Goal: Check status: Check status

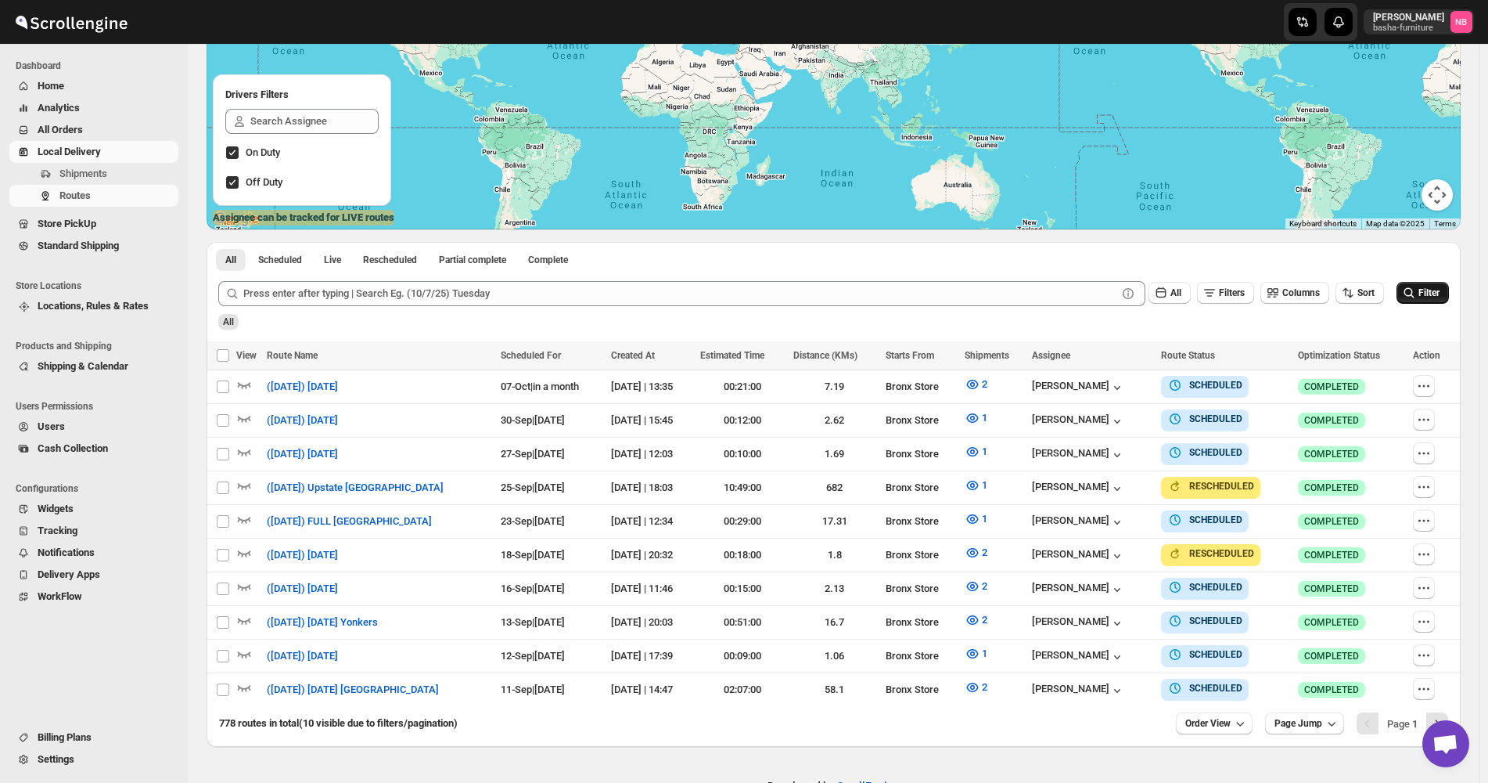
scroll to position [235, 0]
click at [1421, 301] on button "Filter" at bounding box center [1423, 293] width 52 height 22
click at [1225, 719] on span "Order View" at bounding box center [1208, 723] width 45 height 13
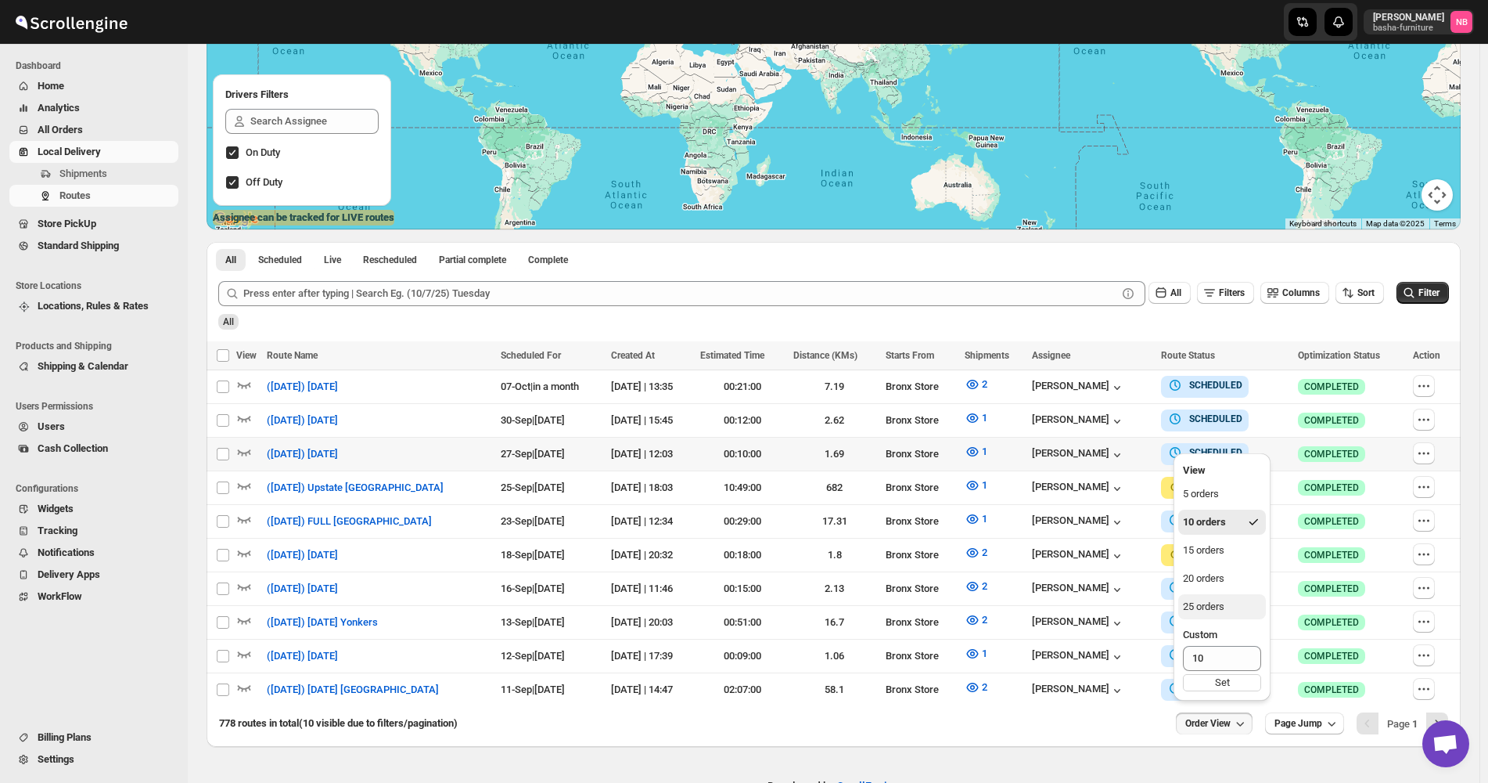
click at [1208, 605] on div "25 orders" at bounding box center [1203, 607] width 41 height 16
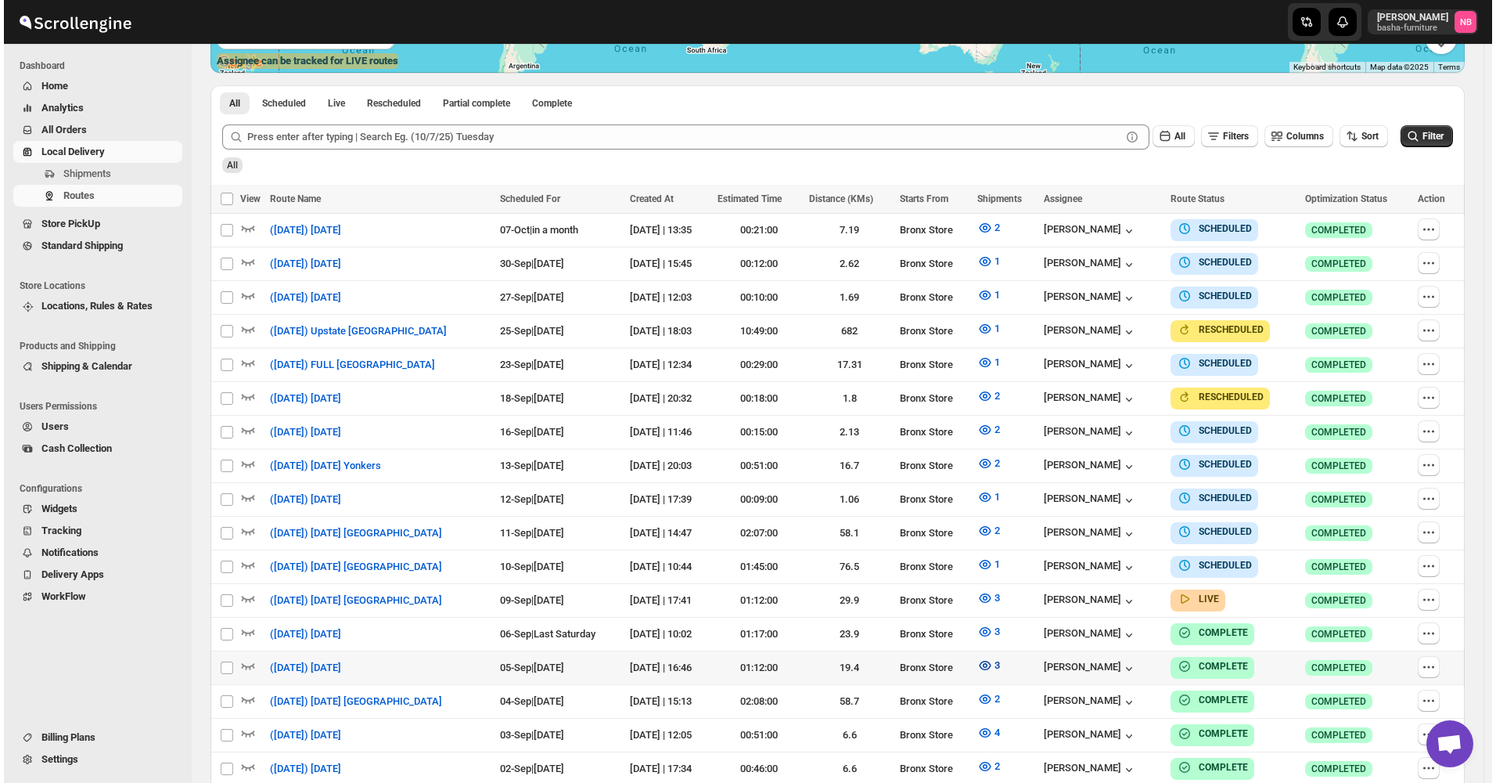
scroll to position [470, 0]
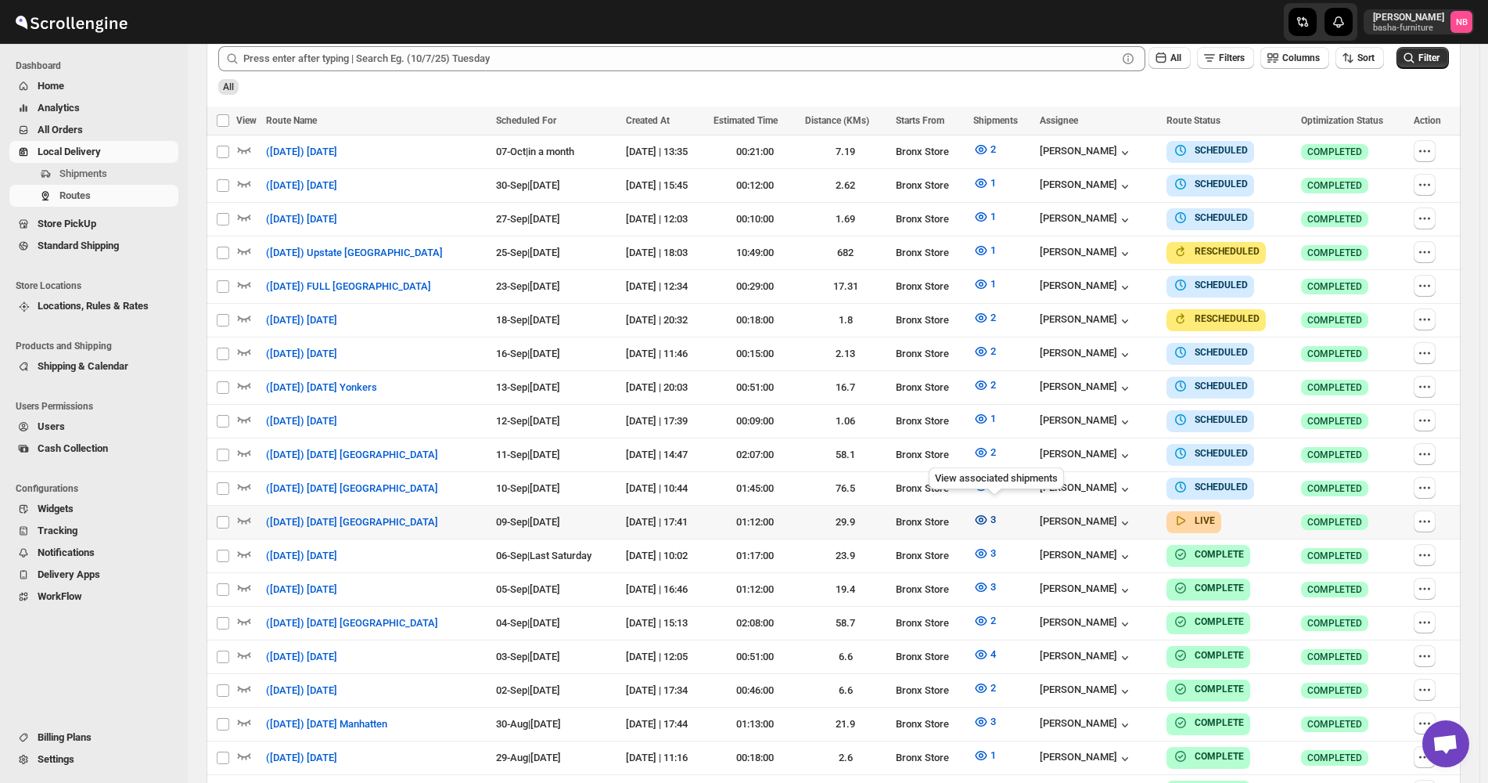
click at [989, 513] on icon "button" at bounding box center [982, 520] width 16 height 16
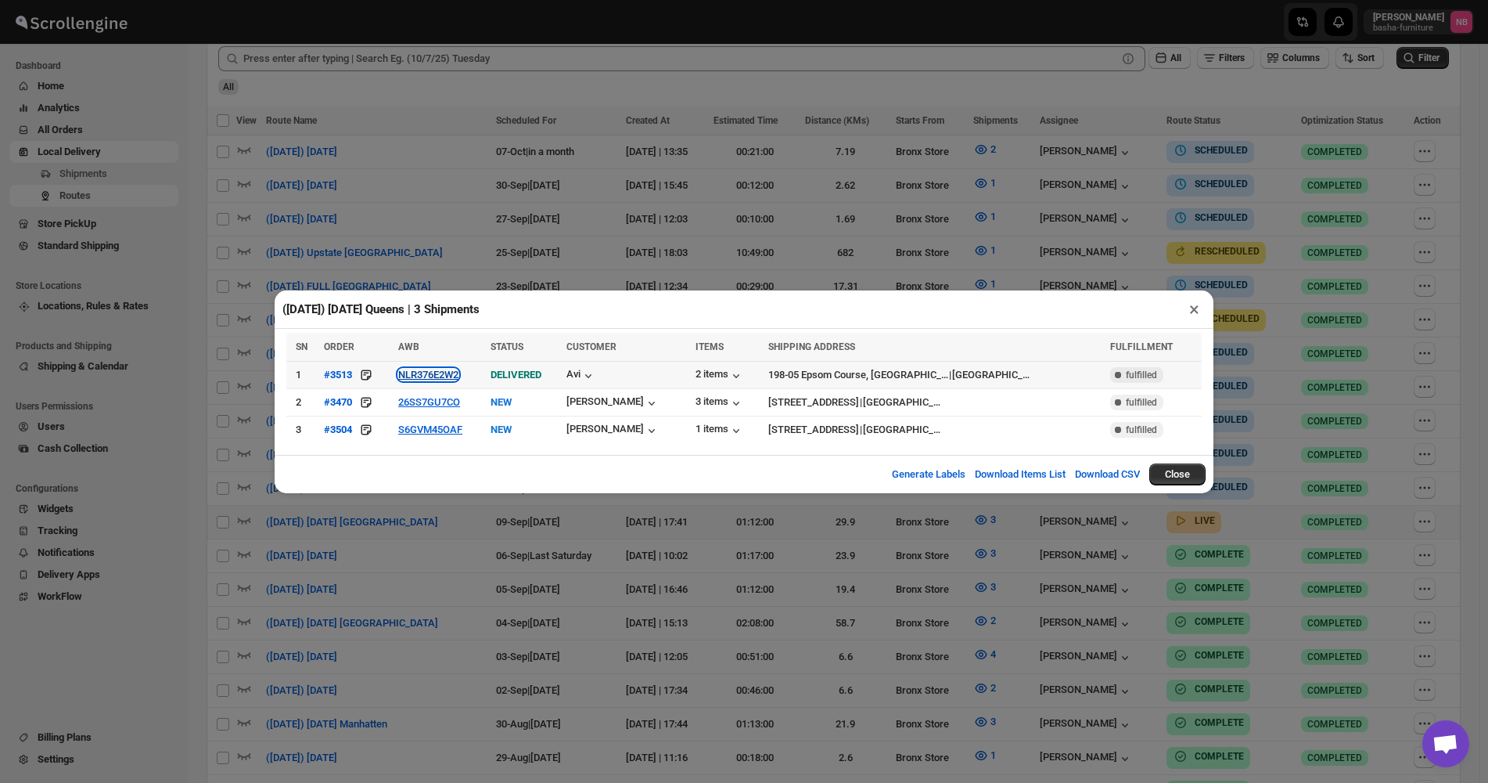
click at [416, 375] on button "NLR376E2W2" at bounding box center [428, 375] width 60 height 12
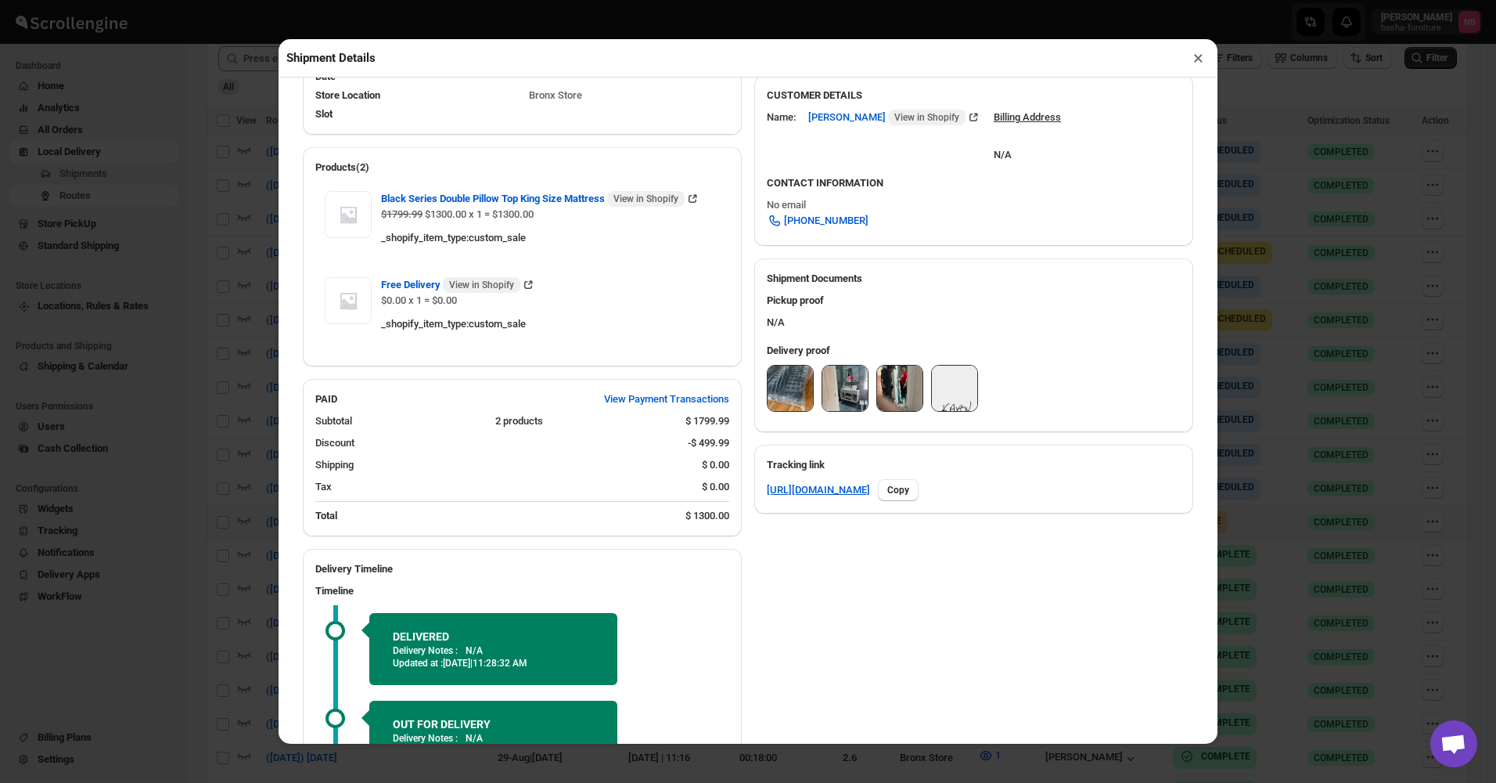
click at [782, 375] on img at bounding box center [790, 387] width 45 height 45
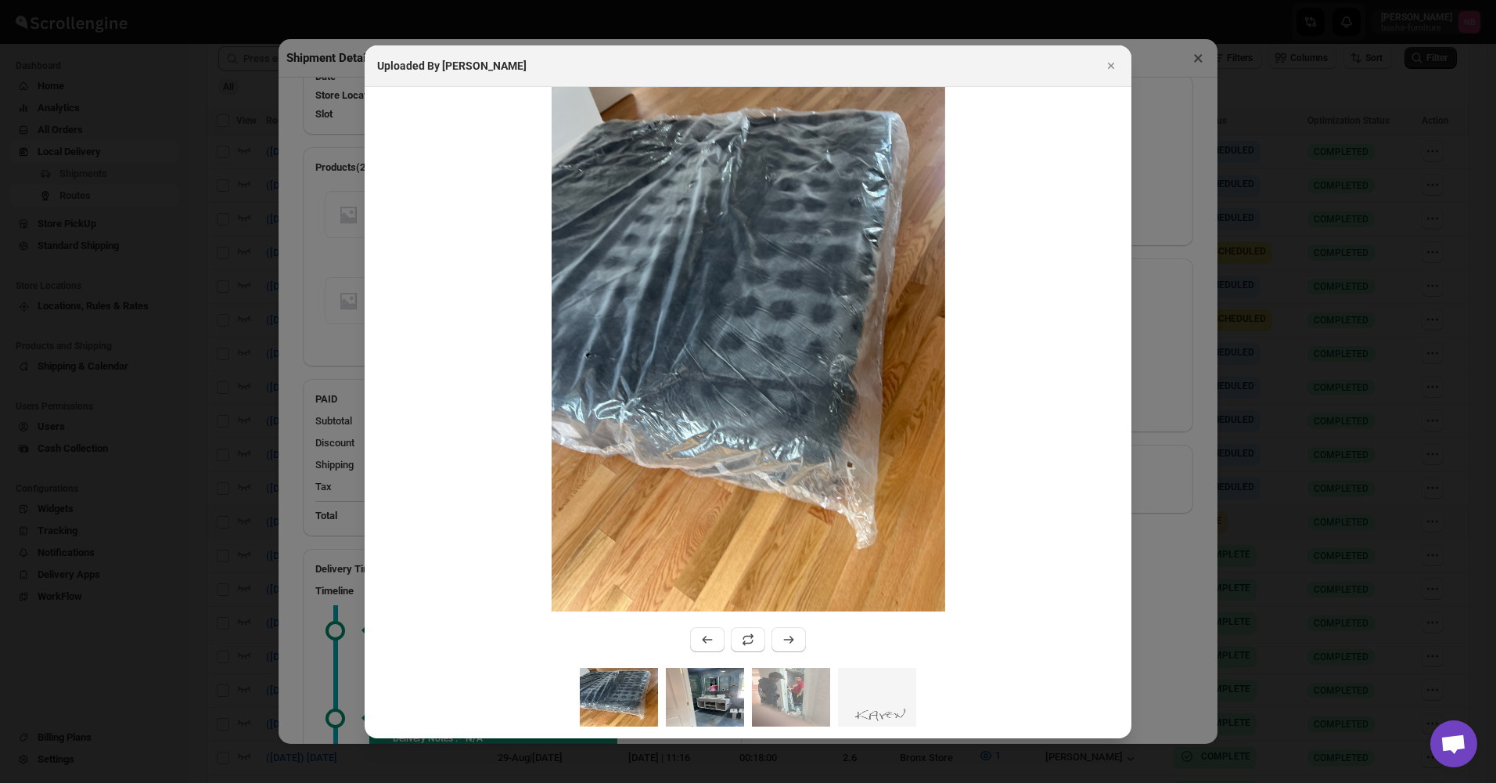
click at [693, 692] on img ":r1gbc:" at bounding box center [705, 697] width 78 height 59
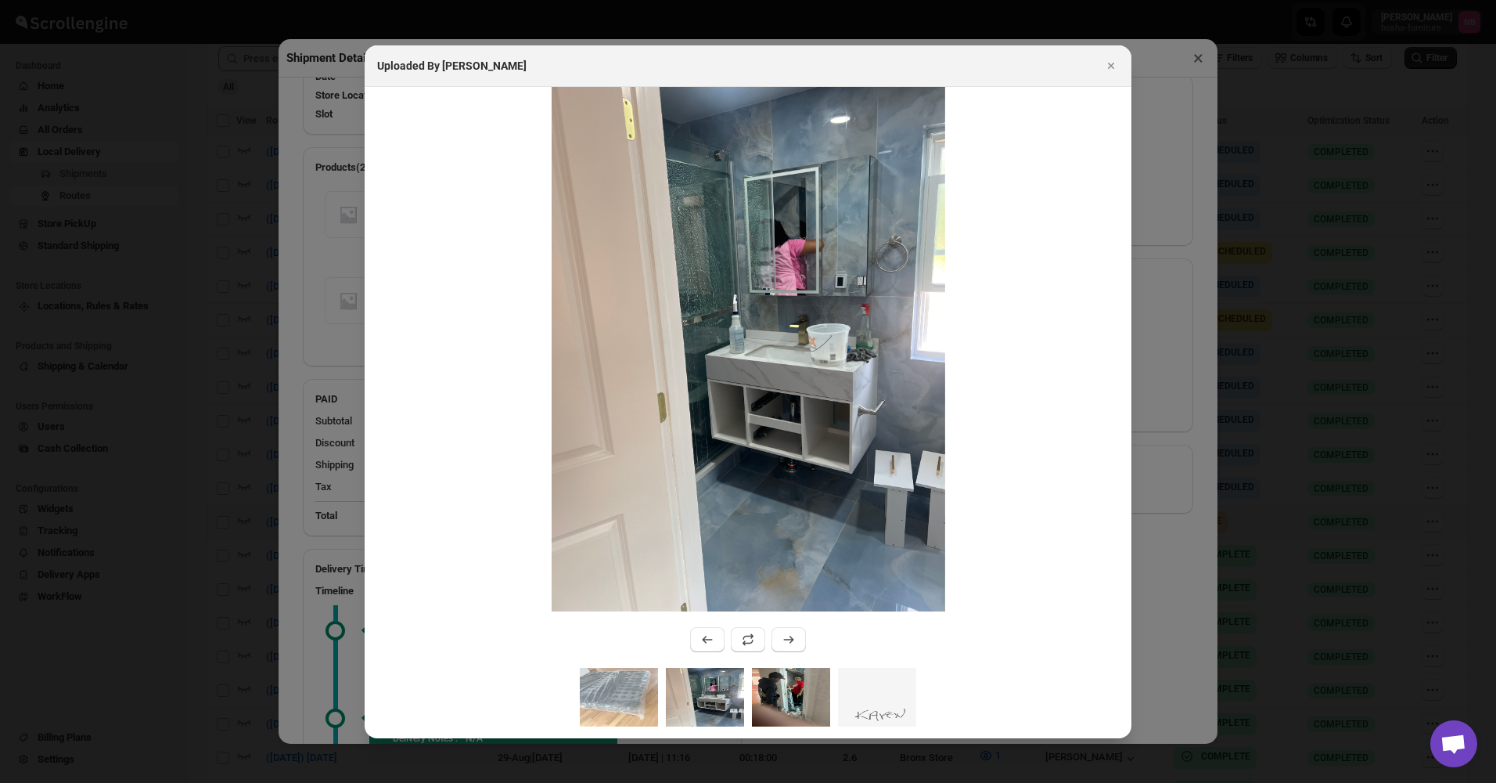
click at [766, 699] on img ":r1gbc:" at bounding box center [791, 697] width 78 height 59
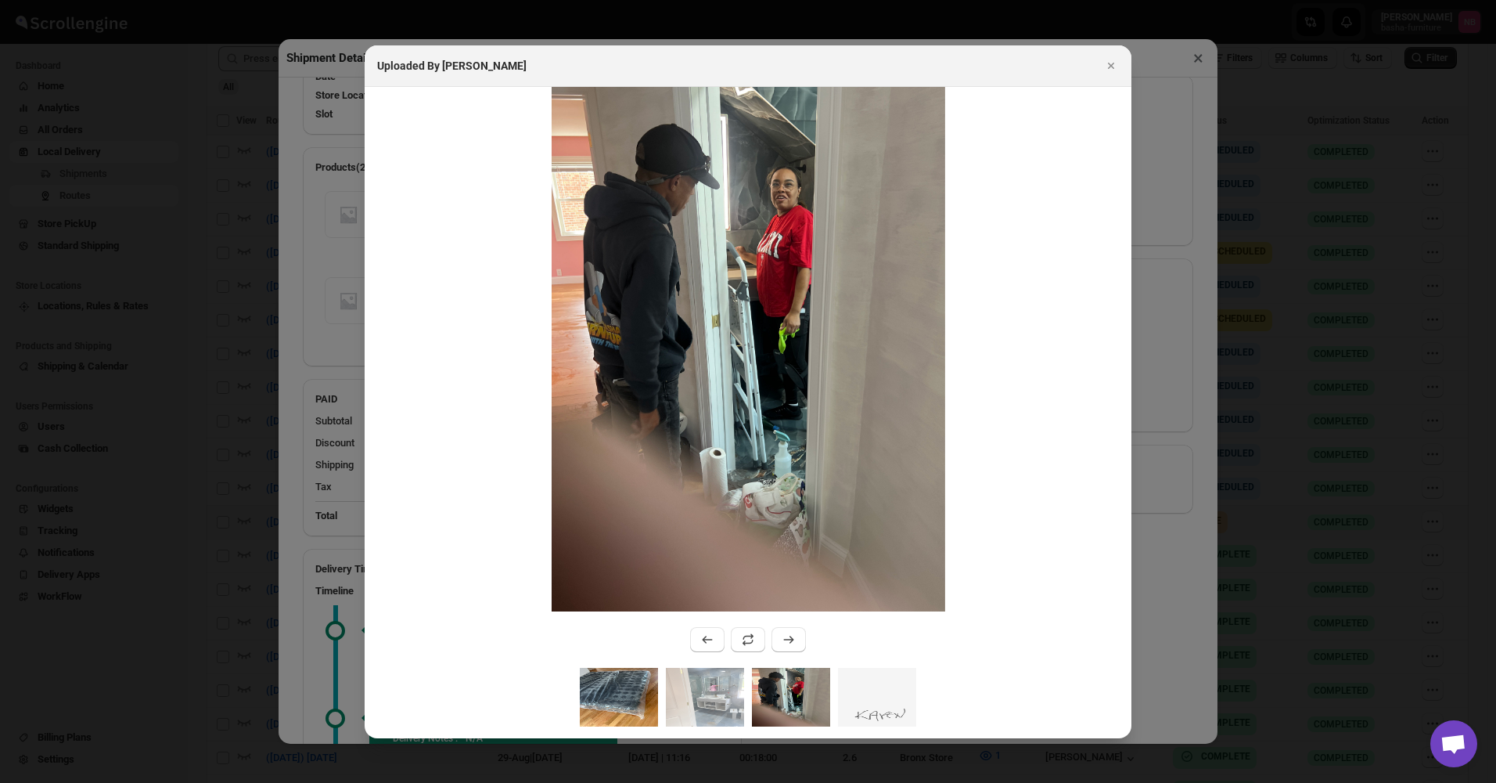
click at [632, 698] on img ":r1gbc:" at bounding box center [619, 697] width 78 height 59
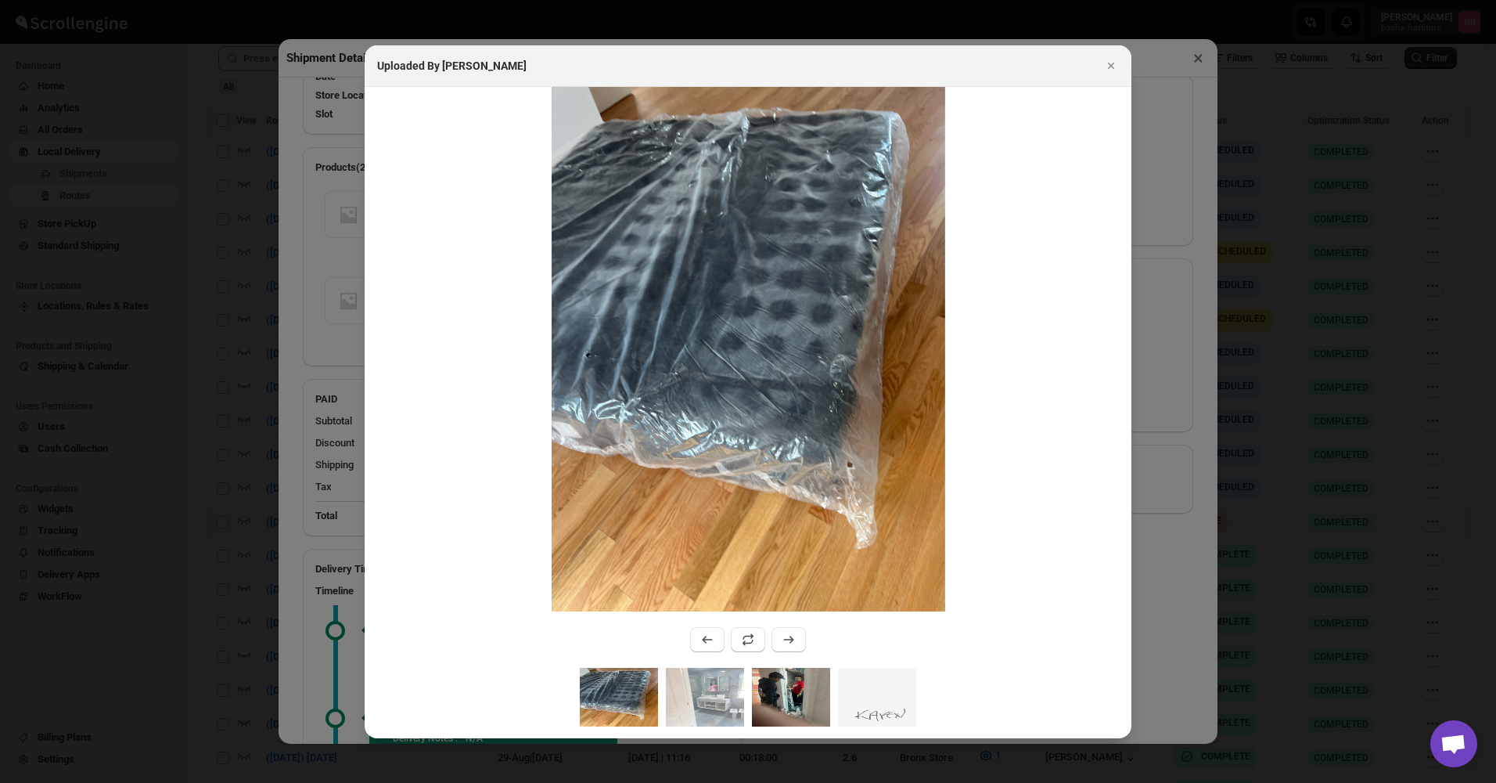
click at [792, 713] on img ":r1gbc:" at bounding box center [791, 697] width 78 height 59
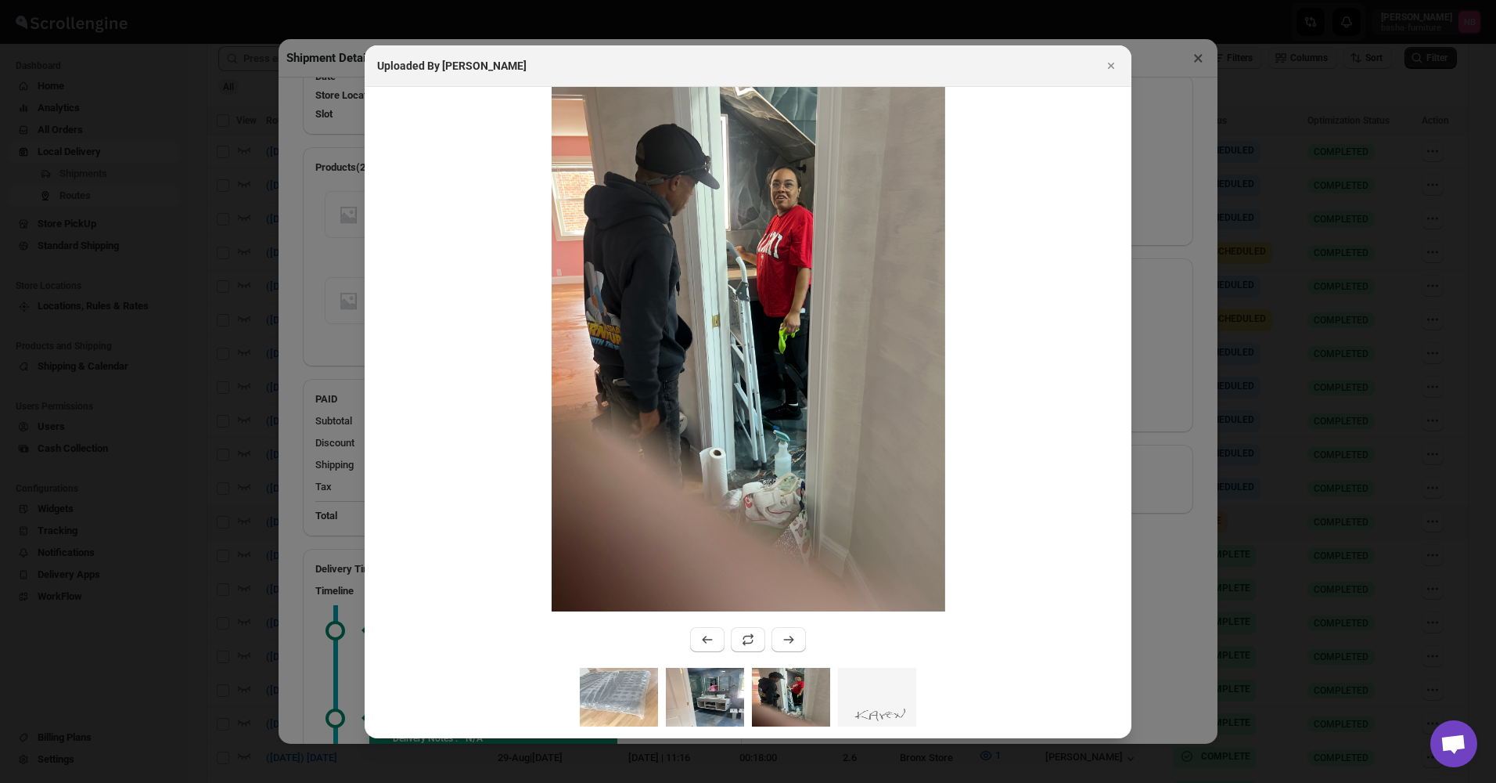
click at [725, 716] on img ":r1gbc:" at bounding box center [705, 697] width 78 height 59
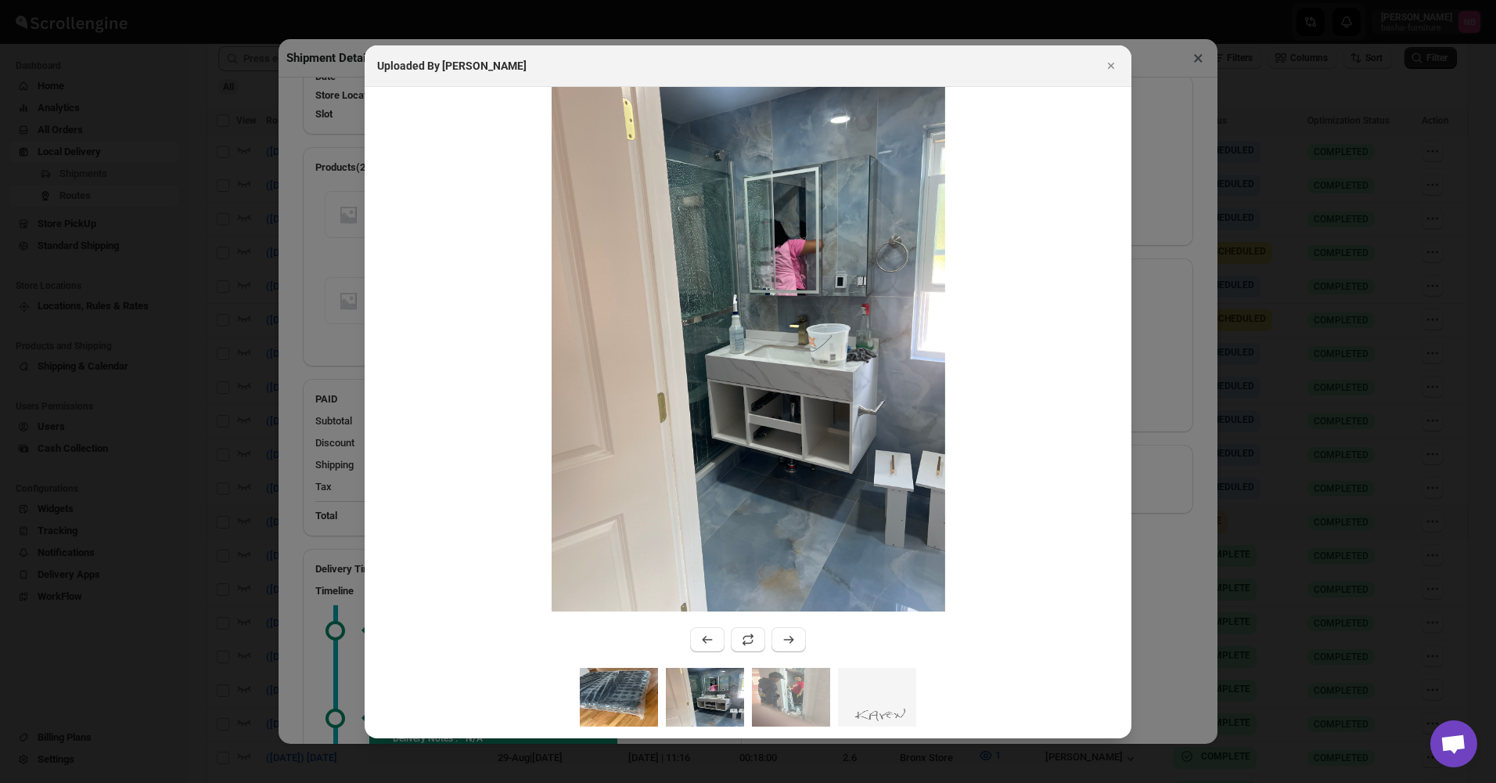
click at [625, 700] on img ":r1gbc:" at bounding box center [619, 697] width 78 height 59
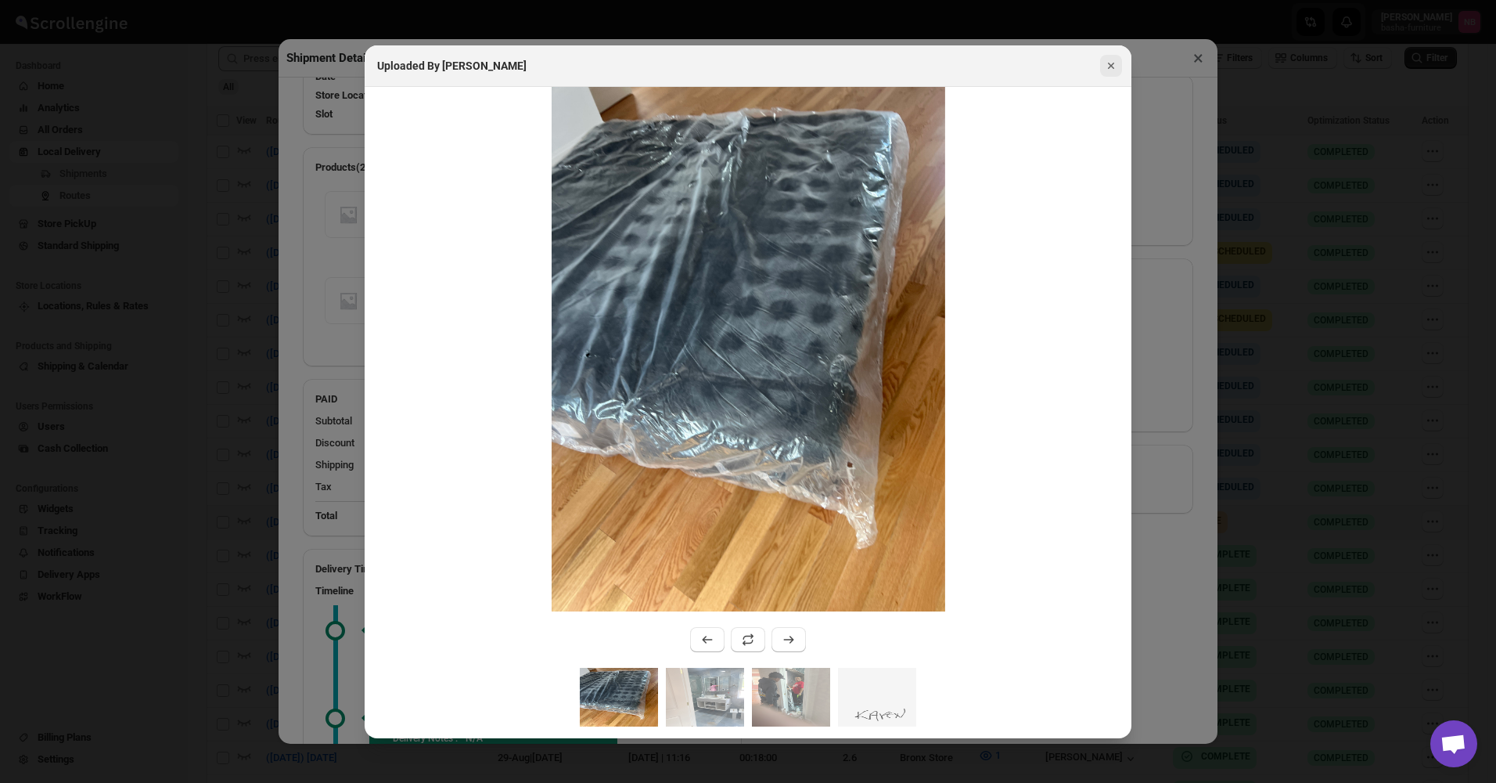
click at [1118, 74] on button "Close" at bounding box center [1111, 66] width 22 height 22
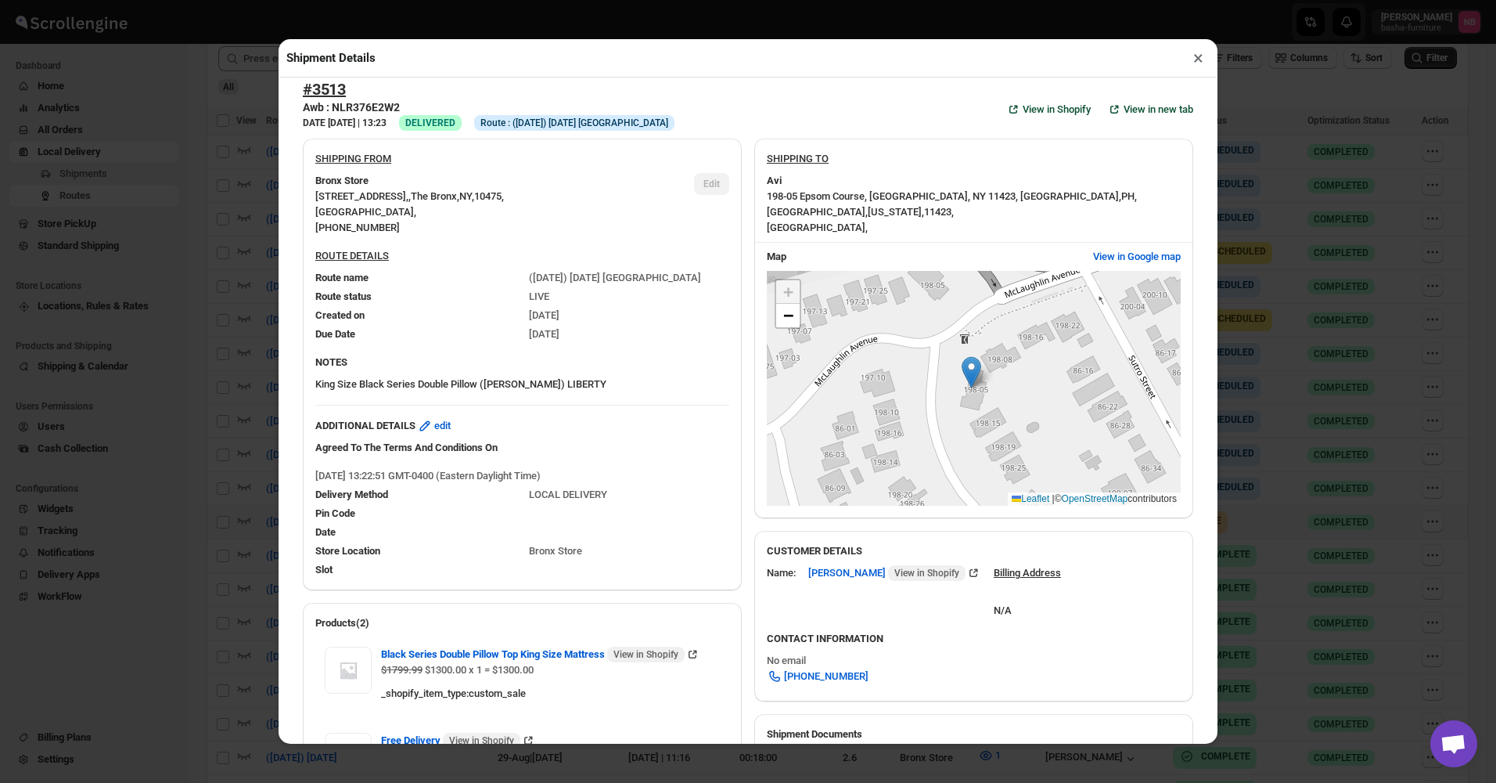
scroll to position [0, 0]
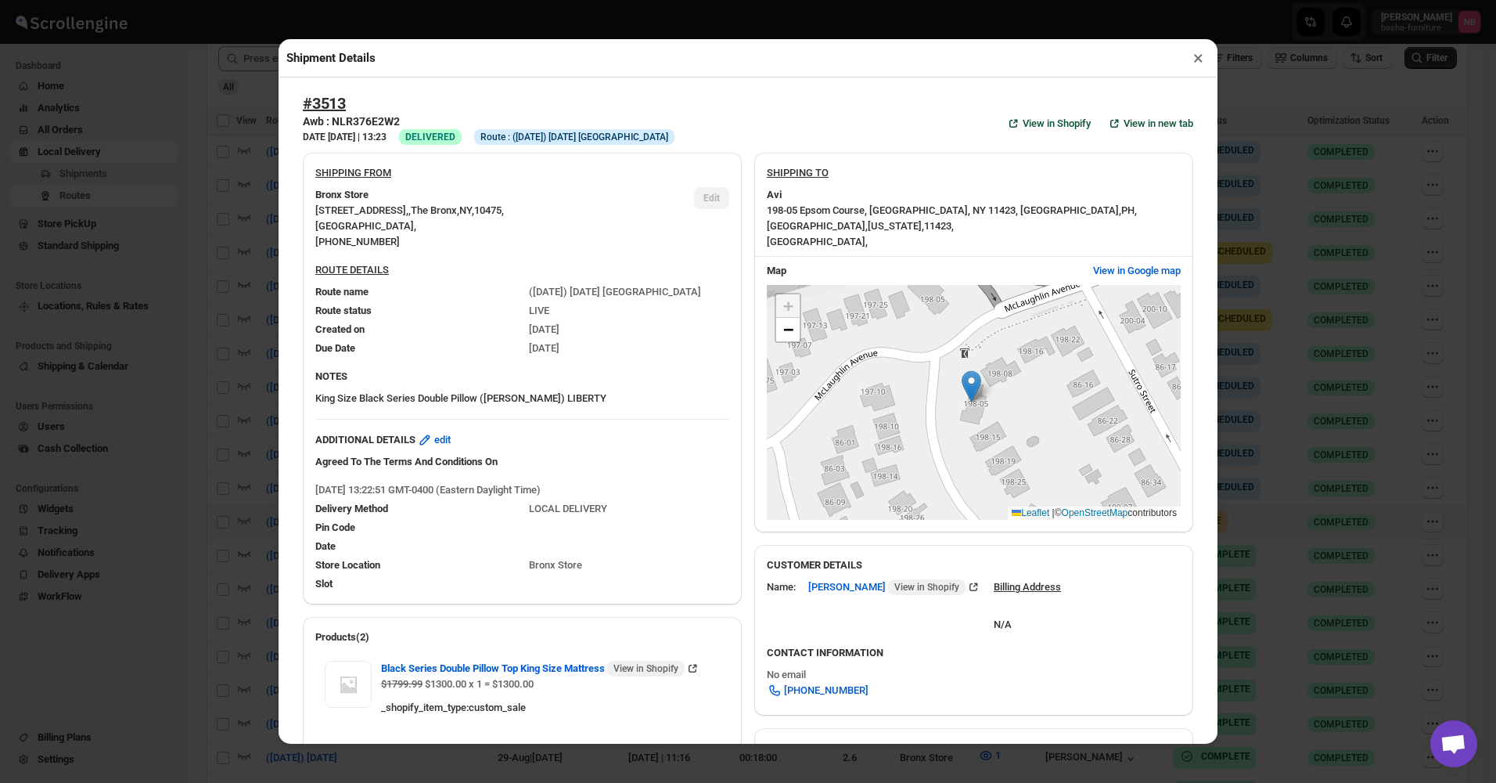
click at [1201, 55] on button "×" at bounding box center [1198, 58] width 23 height 22
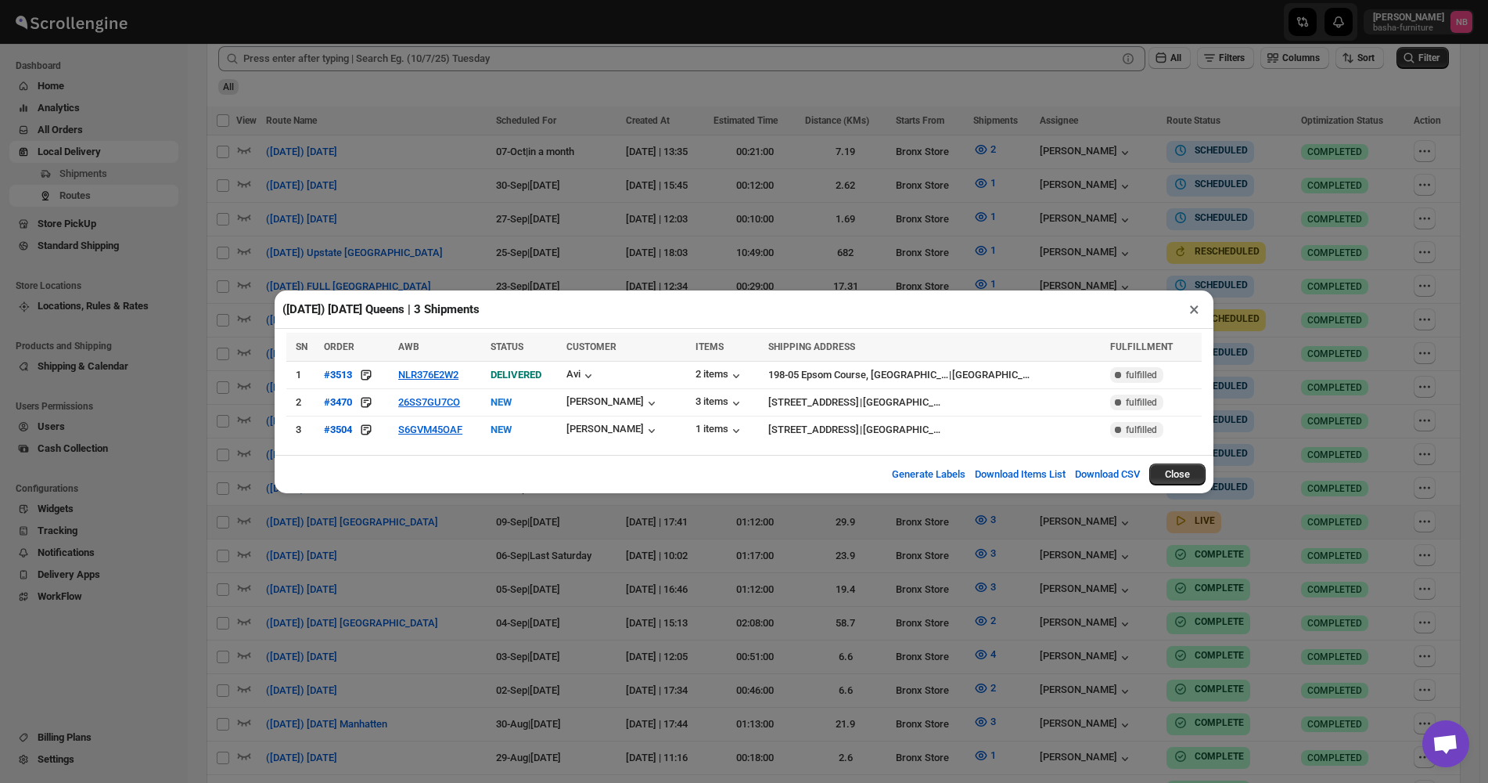
click at [445, 578] on div "([DATE]) [DATE] [GEOGRAPHIC_DATA] | 3 Shipments × SN ORDER AWB STATUS CUSTOMER …" at bounding box center [744, 391] width 1488 height 783
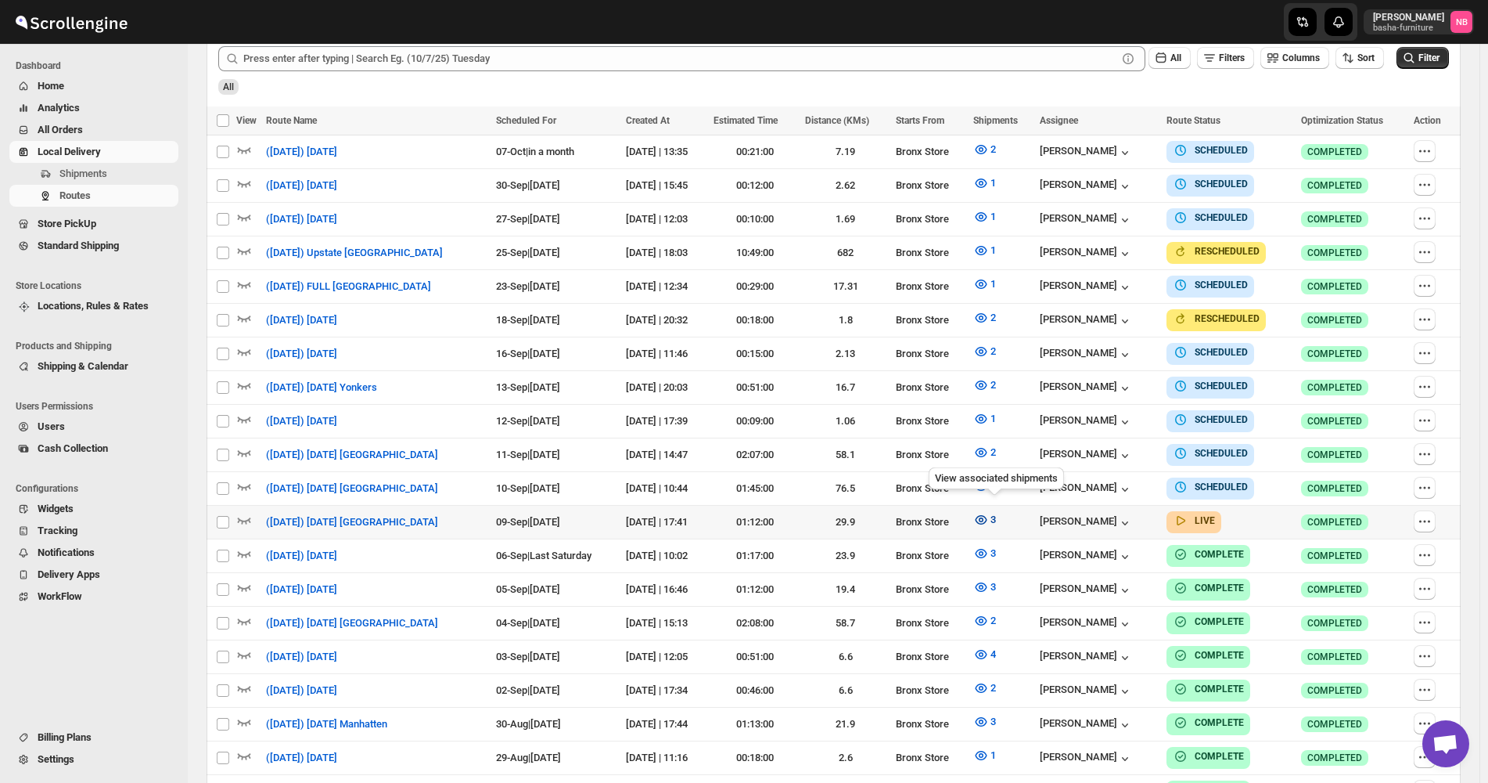
click at [989, 512] on icon "button" at bounding box center [982, 520] width 16 height 16
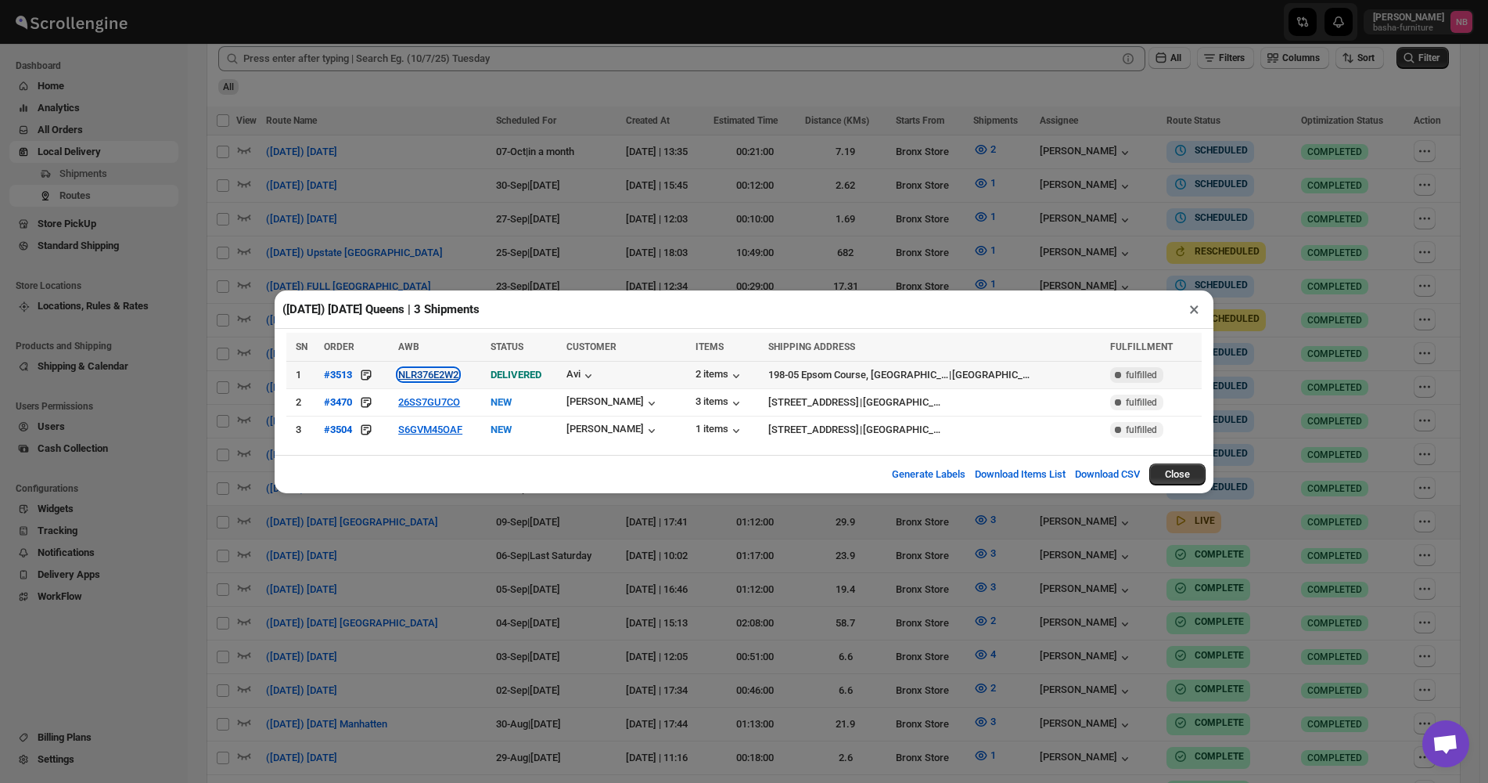
click at [442, 380] on button "NLR376E2W2" at bounding box center [428, 375] width 60 height 12
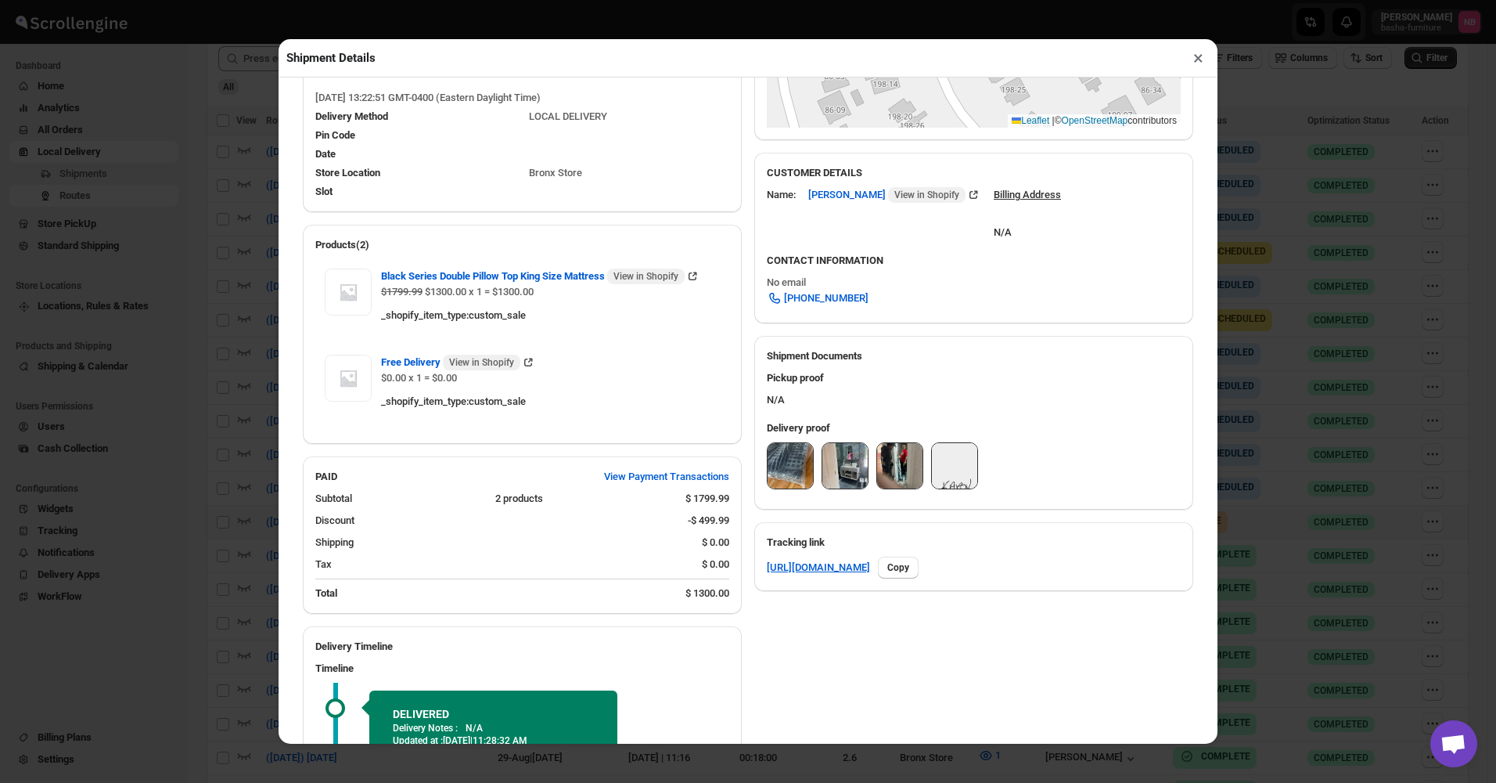
scroll to position [157, 0]
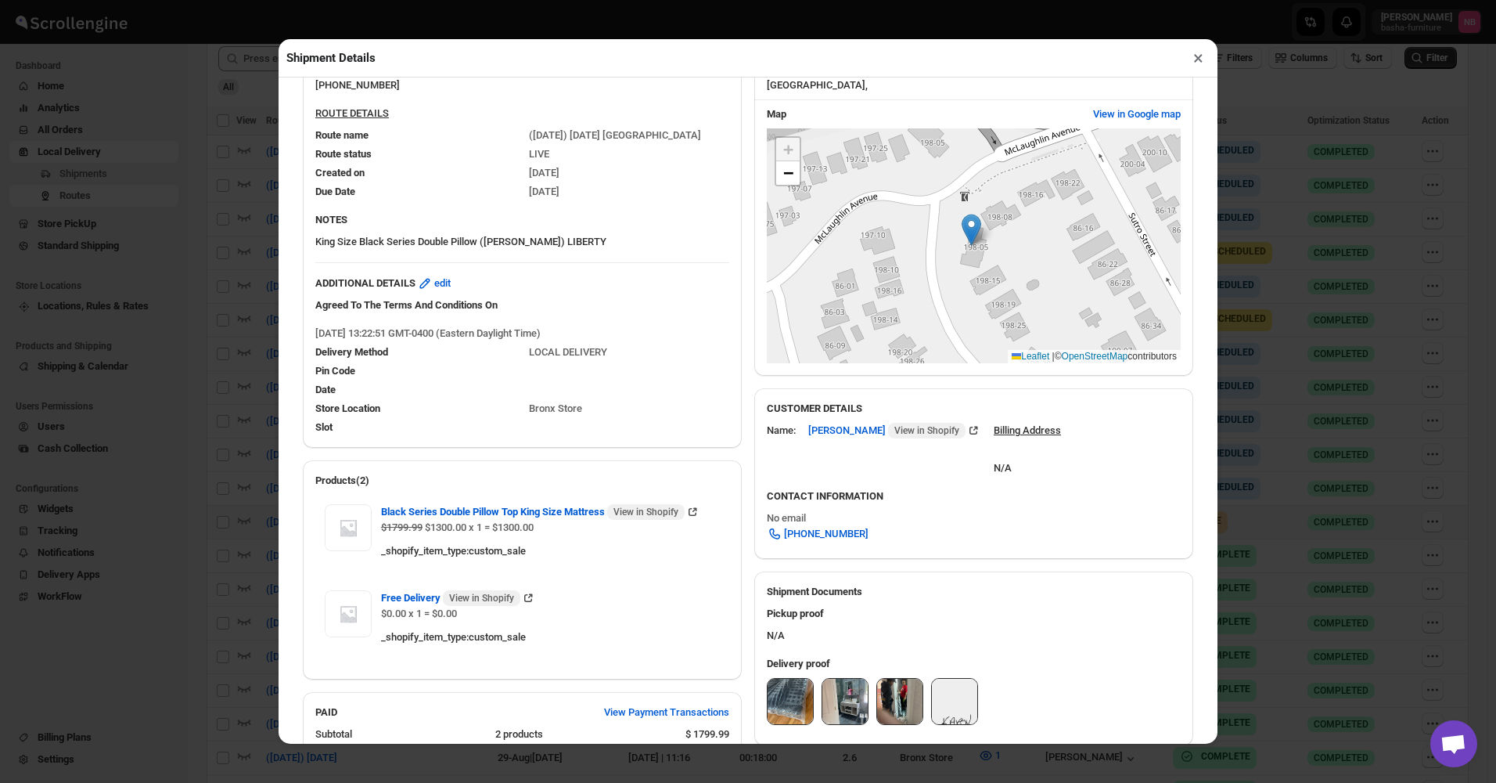
click at [1193, 67] on button "×" at bounding box center [1198, 58] width 23 height 22
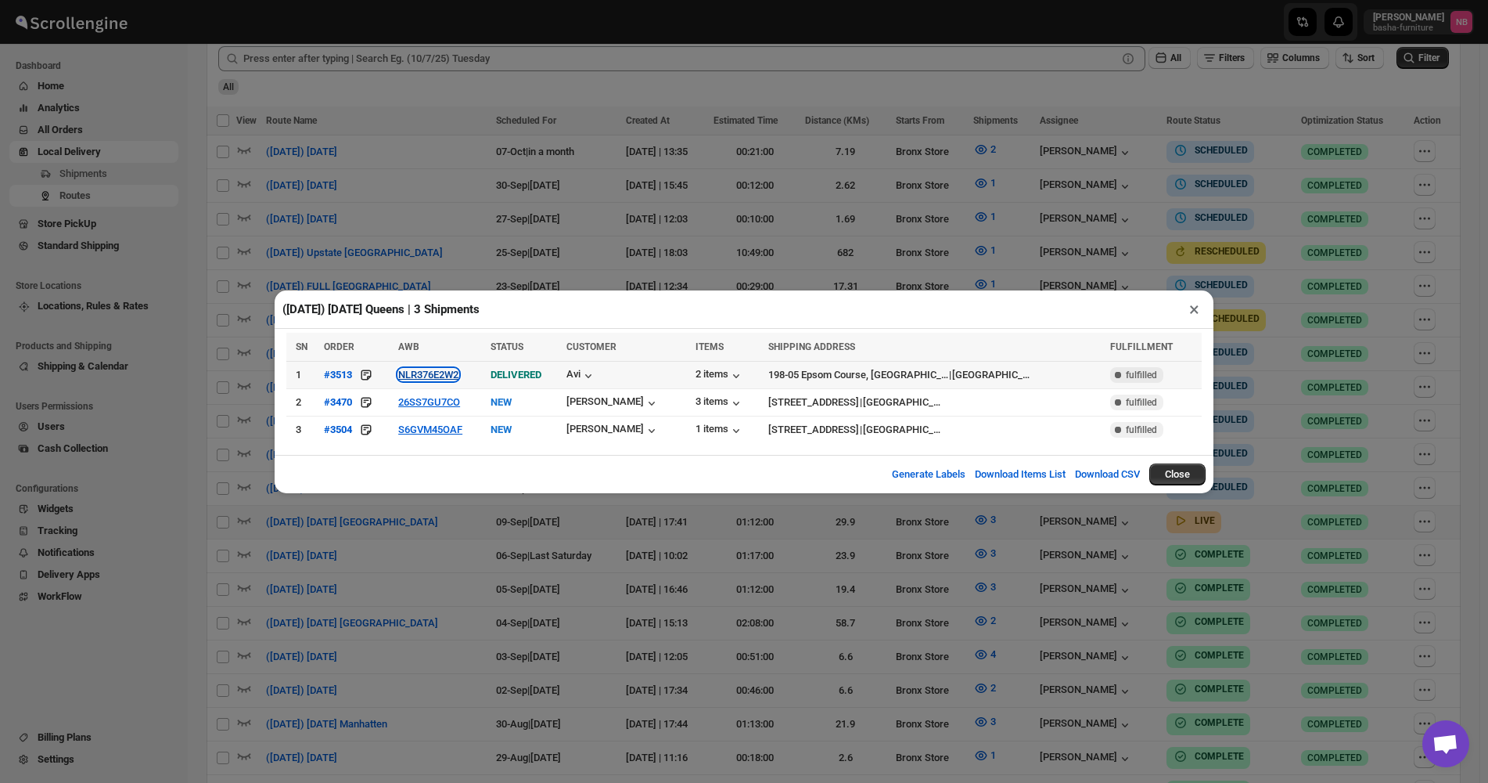
click at [453, 374] on button "NLR376E2W2" at bounding box center [428, 375] width 60 height 12
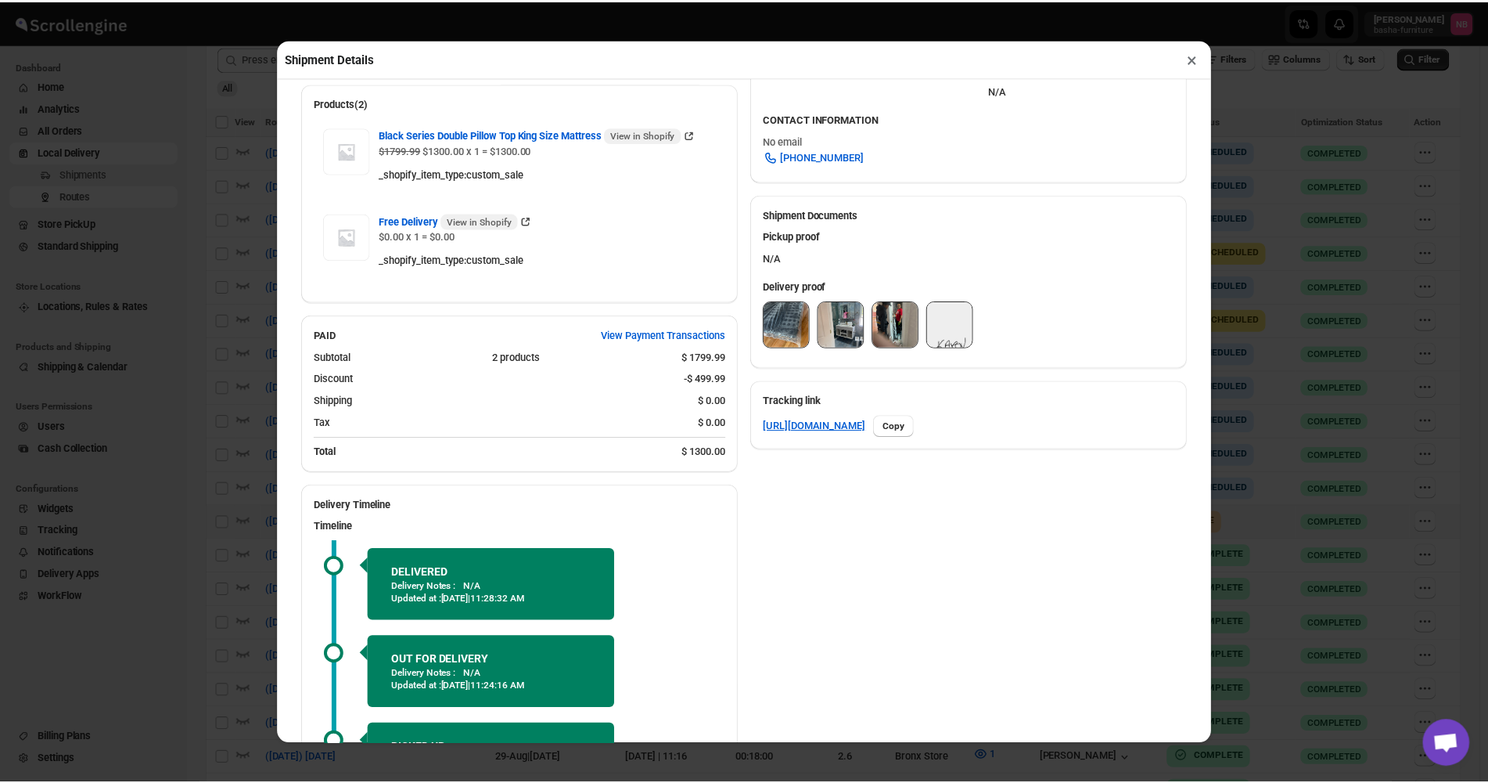
scroll to position [313, 0]
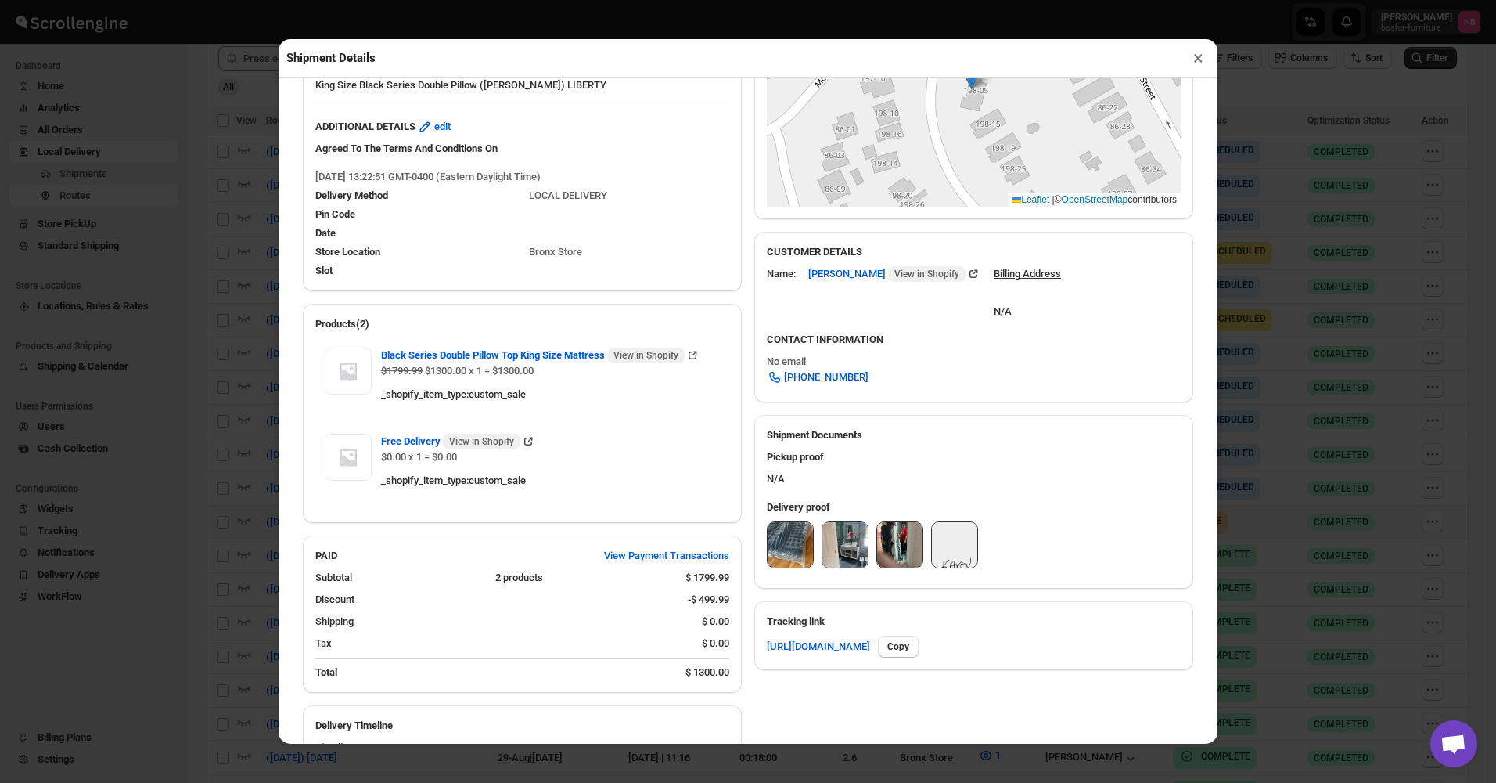
click at [1200, 56] on button "×" at bounding box center [1198, 58] width 23 height 22
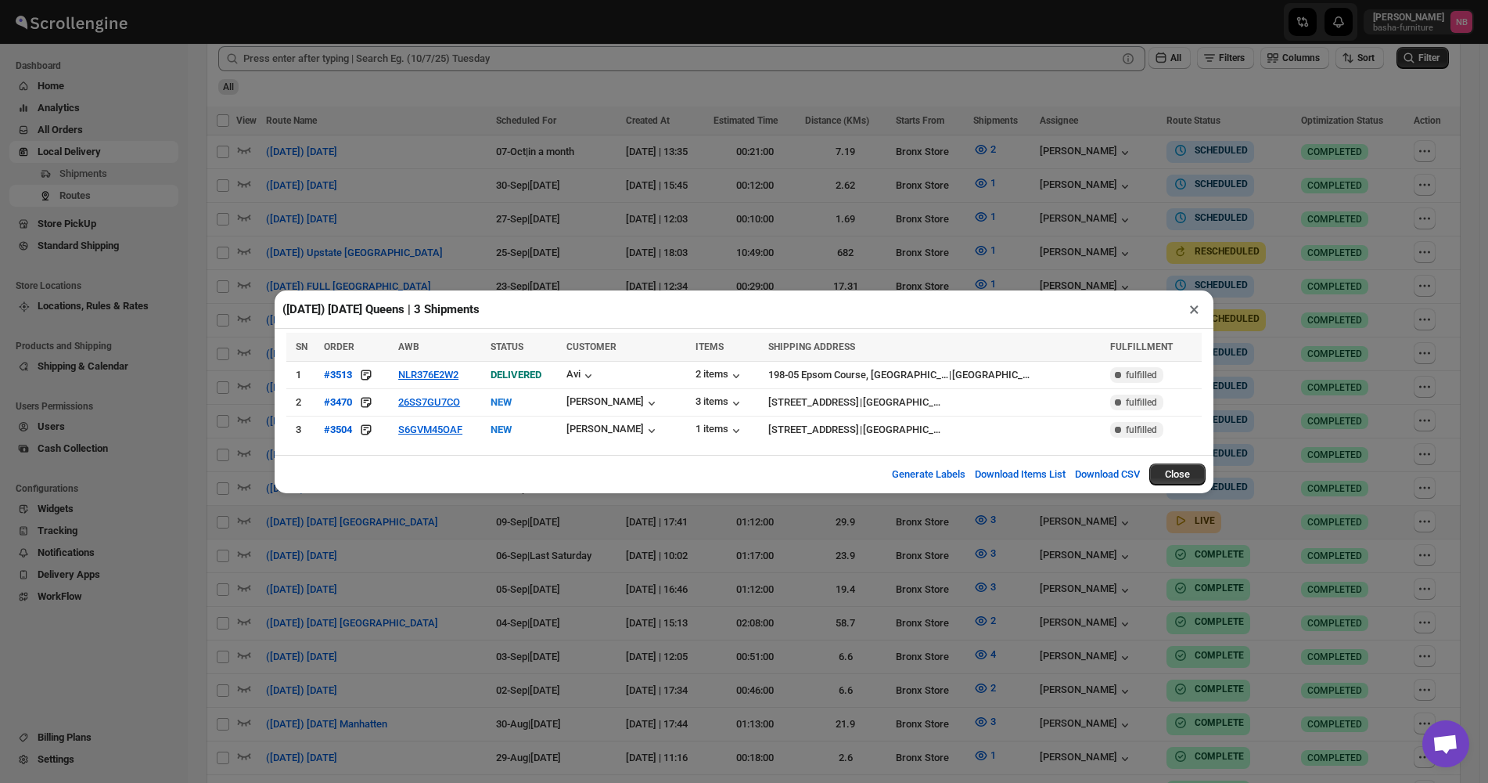
drag, startPoint x: 619, startPoint y: 166, endPoint x: 446, endPoint y: 2, distance: 238.6
click at [618, 166] on div "([DATE]) [DATE] [GEOGRAPHIC_DATA] | 3 Shipments × SN ORDER AWB STATUS CUSTOMER …" at bounding box center [744, 391] width 1488 height 783
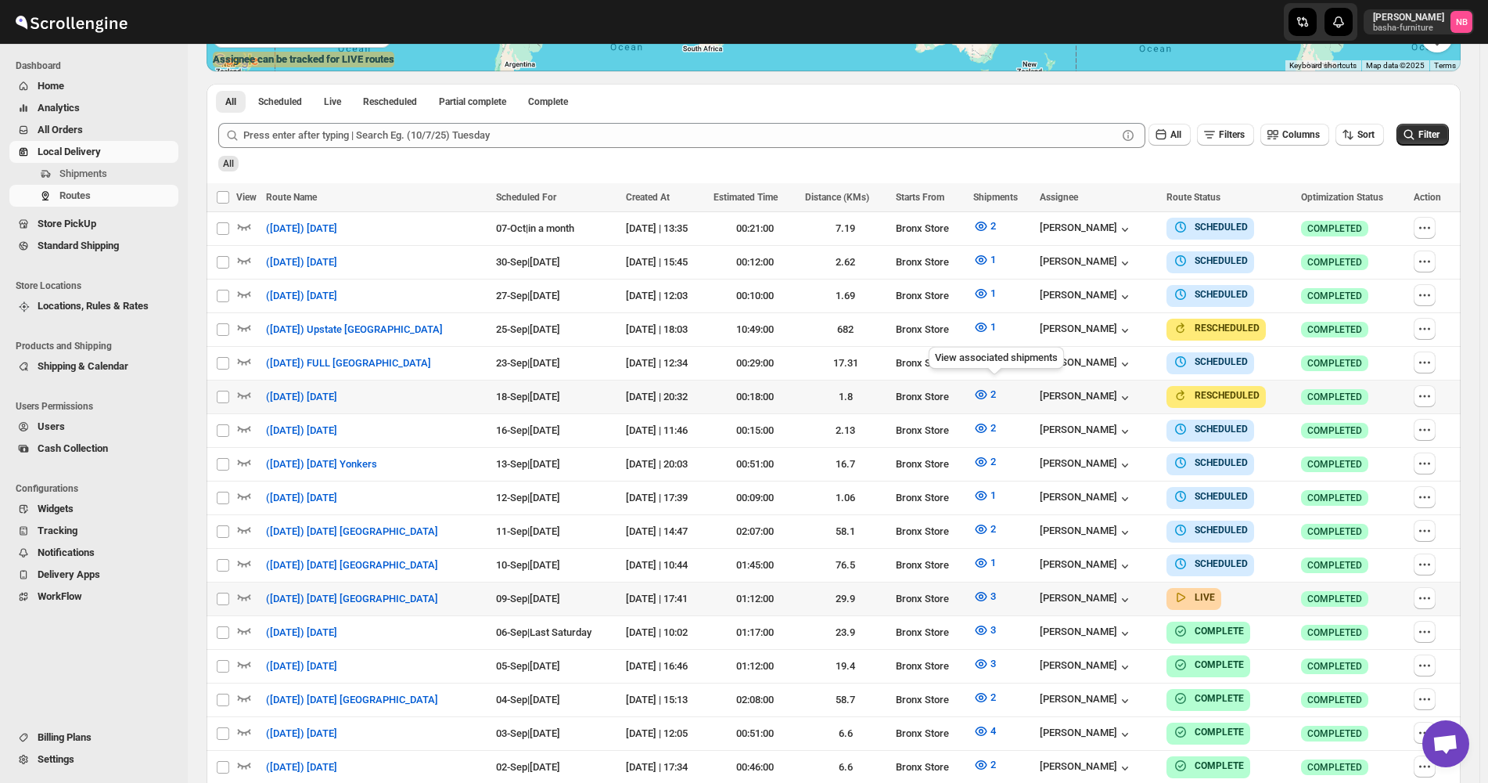
scroll to position [391, 0]
